Goal: Contribute content

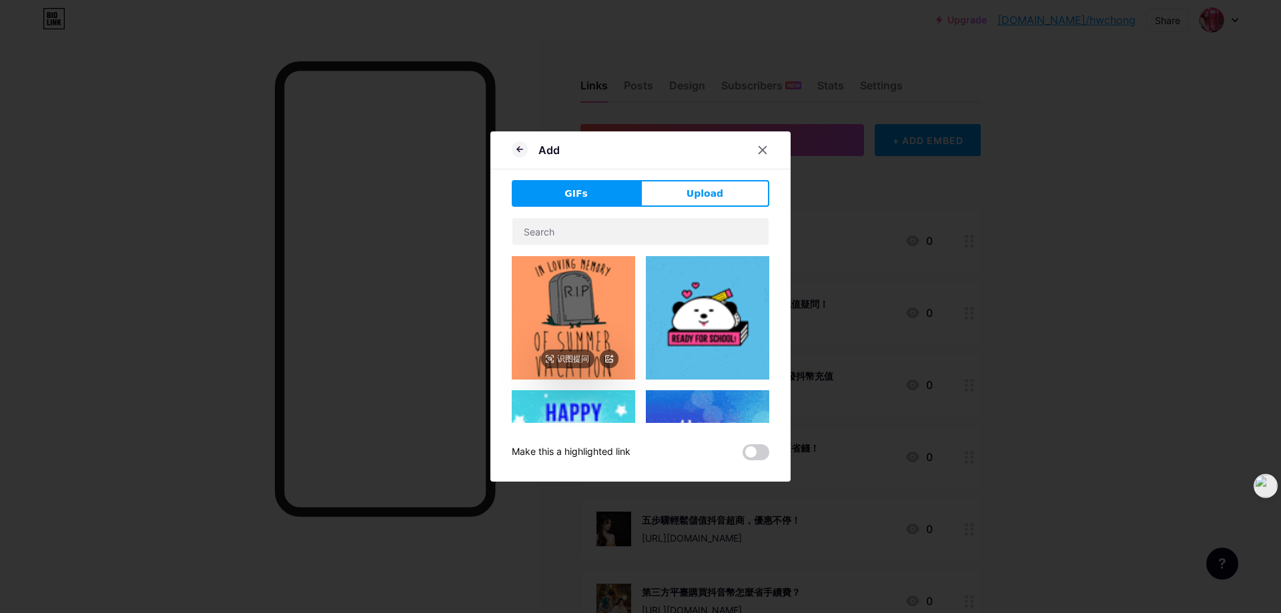
click at [615, 322] on img at bounding box center [573, 317] width 123 height 123
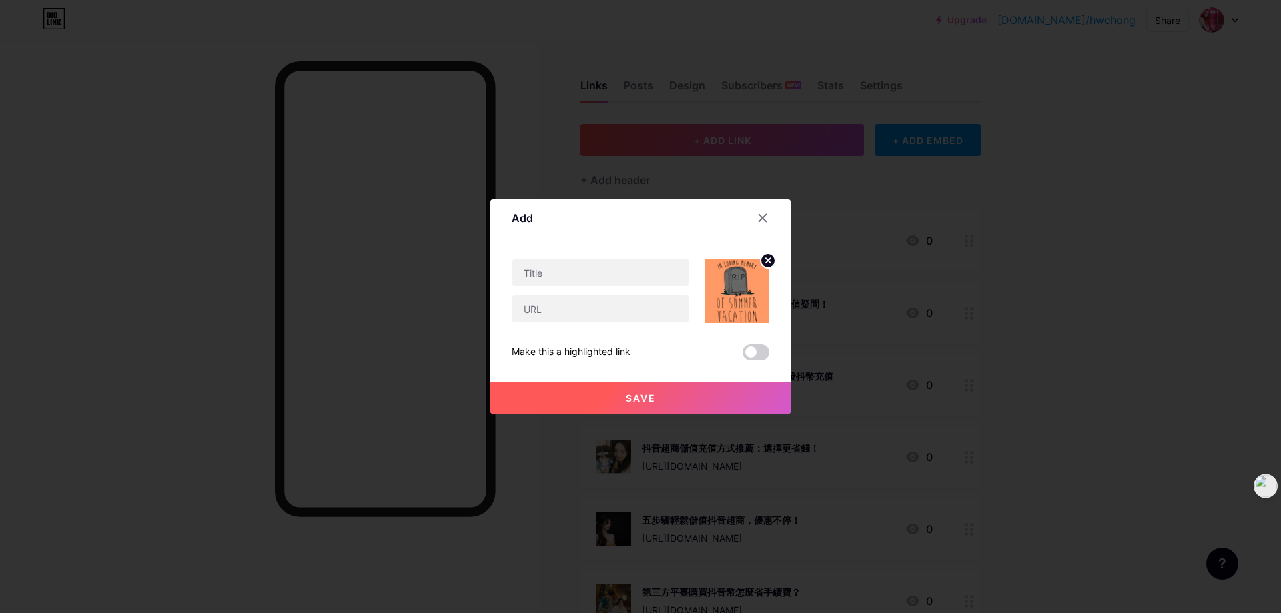
click at [590, 286] on div at bounding box center [601, 273] width 178 height 28
click at [572, 278] on input "text" at bounding box center [601, 273] width 176 height 27
paste input "花椒儲值失敗原因分析｜台灣用戶必看"
type input "花椒儲值失敗原因分析｜台灣用戶必看"
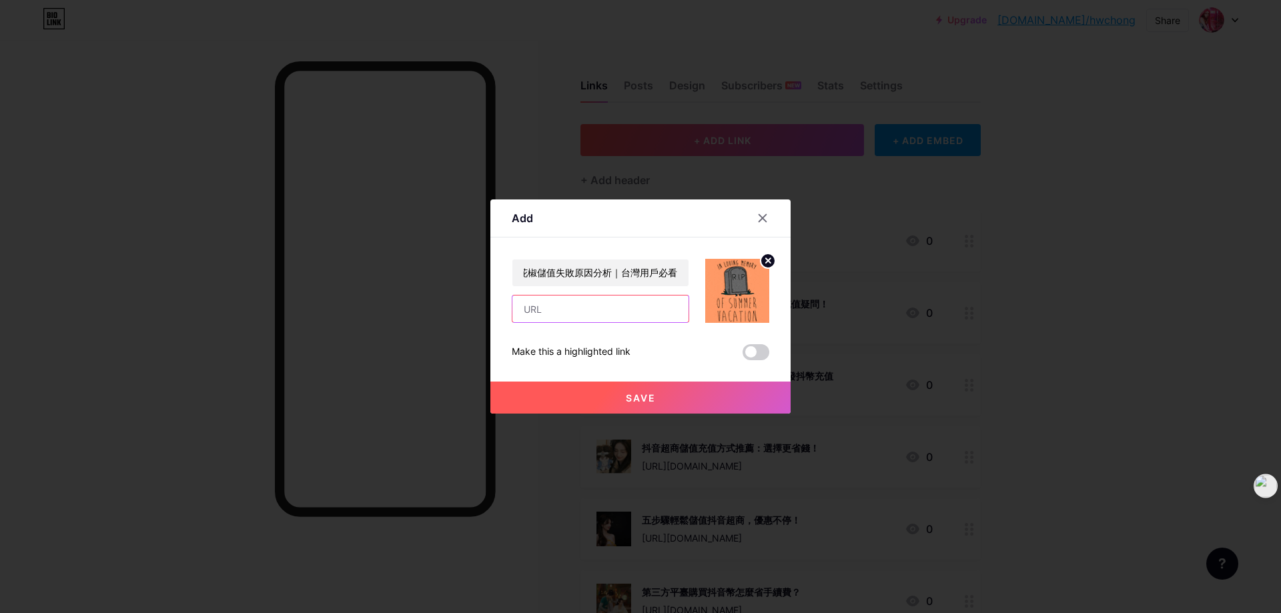
click at [543, 310] on input "text" at bounding box center [601, 309] width 176 height 27
paste input "[URL][DOMAIN_NAME]"
type input "[URL][DOMAIN_NAME]"
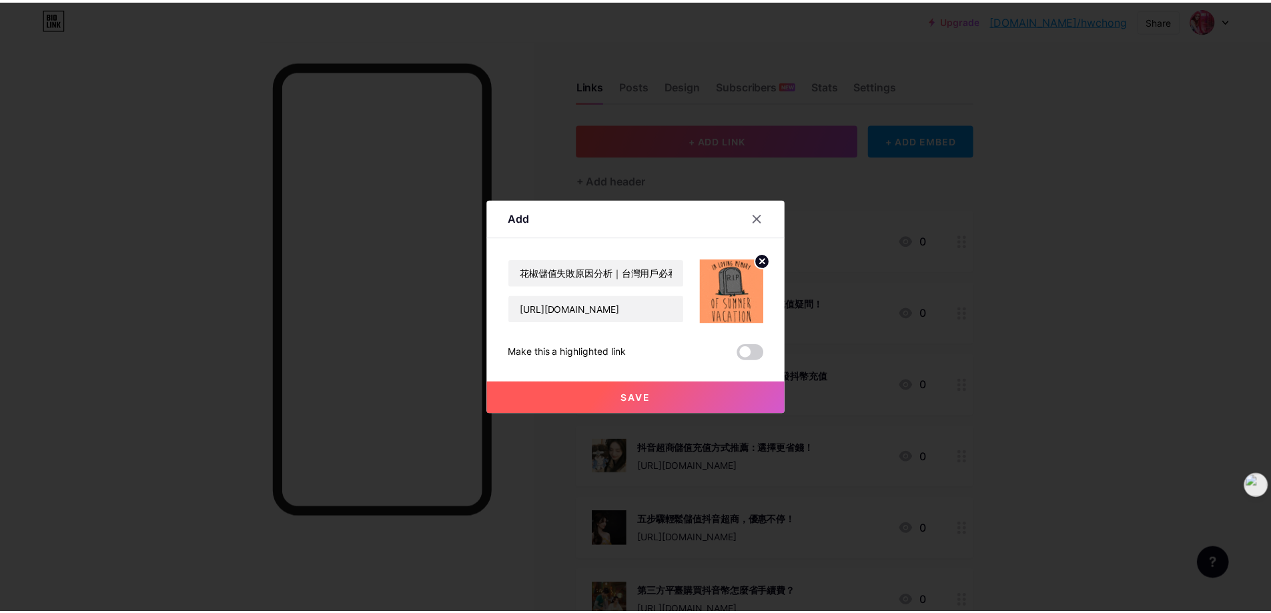
scroll to position [0, 0]
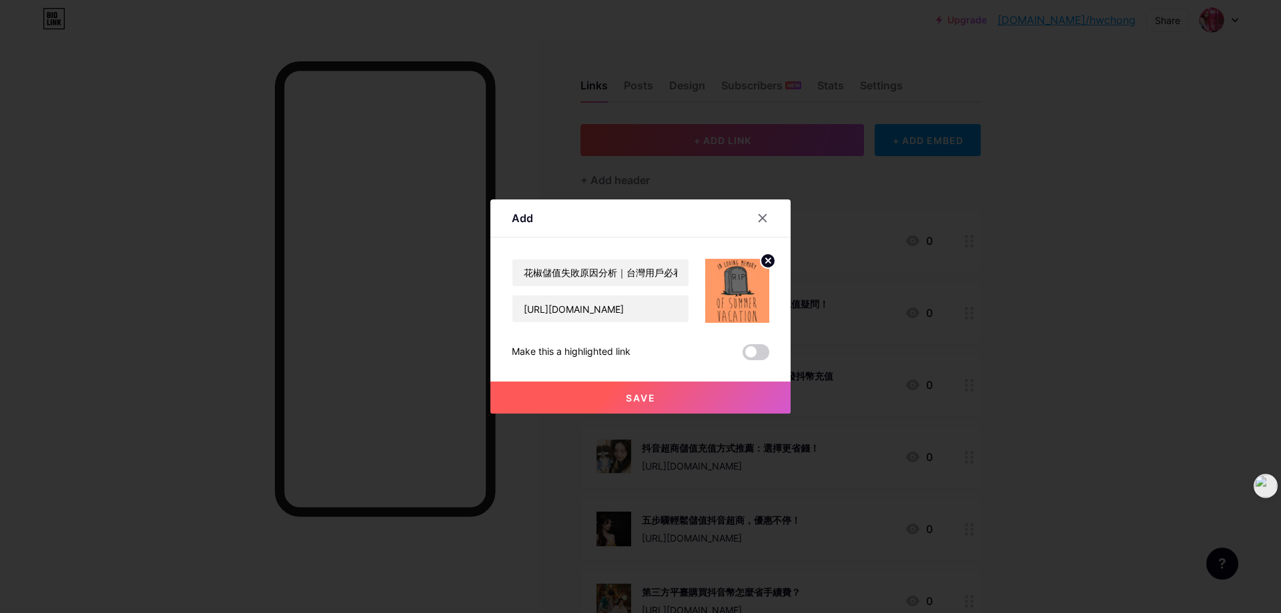
click at [633, 396] on span "Save" at bounding box center [641, 397] width 30 height 11
